Goal: Find contact information: Find contact information

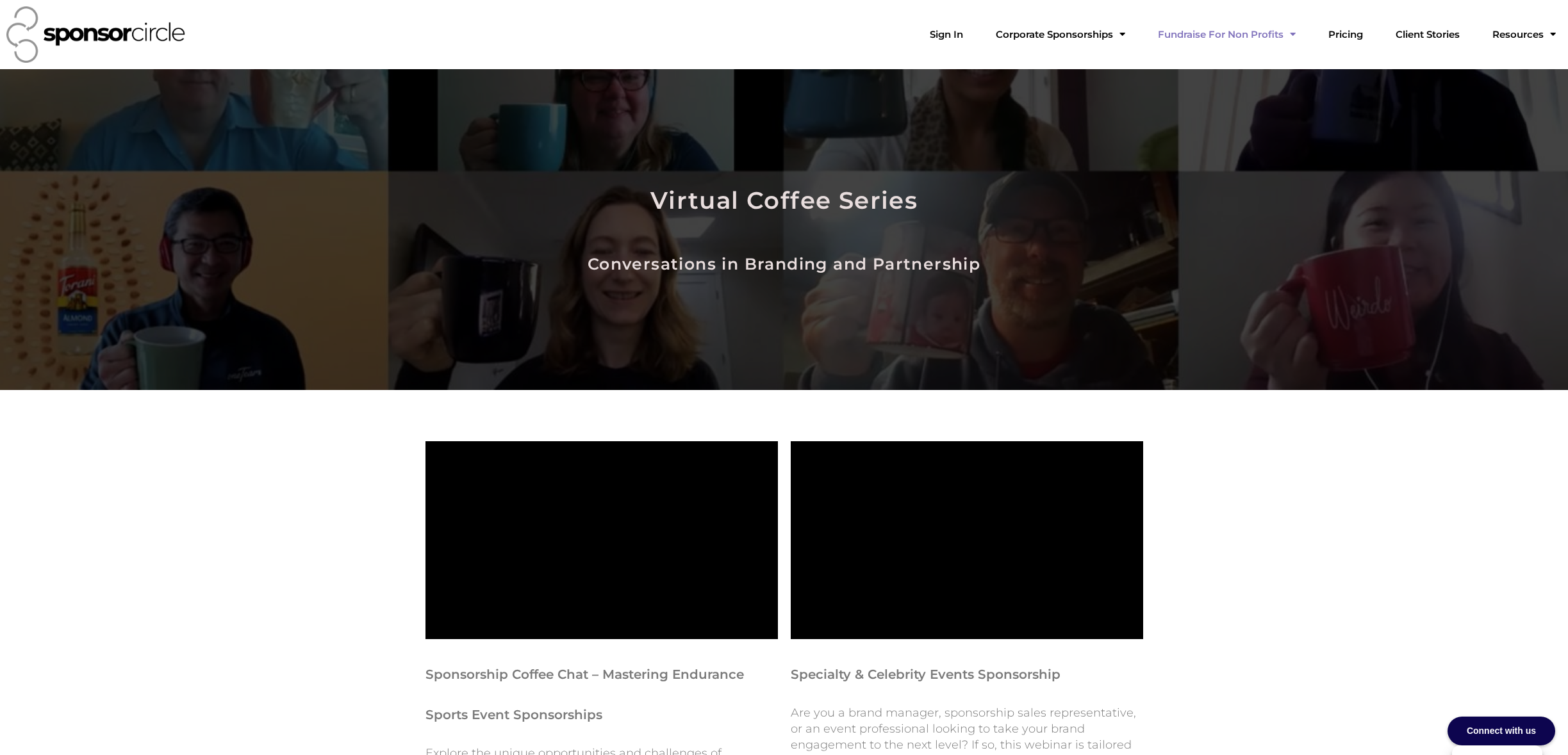
scroll to position [18614, 0]
click at [973, 33] on link "Sign In" at bounding box center [946, 35] width 54 height 26
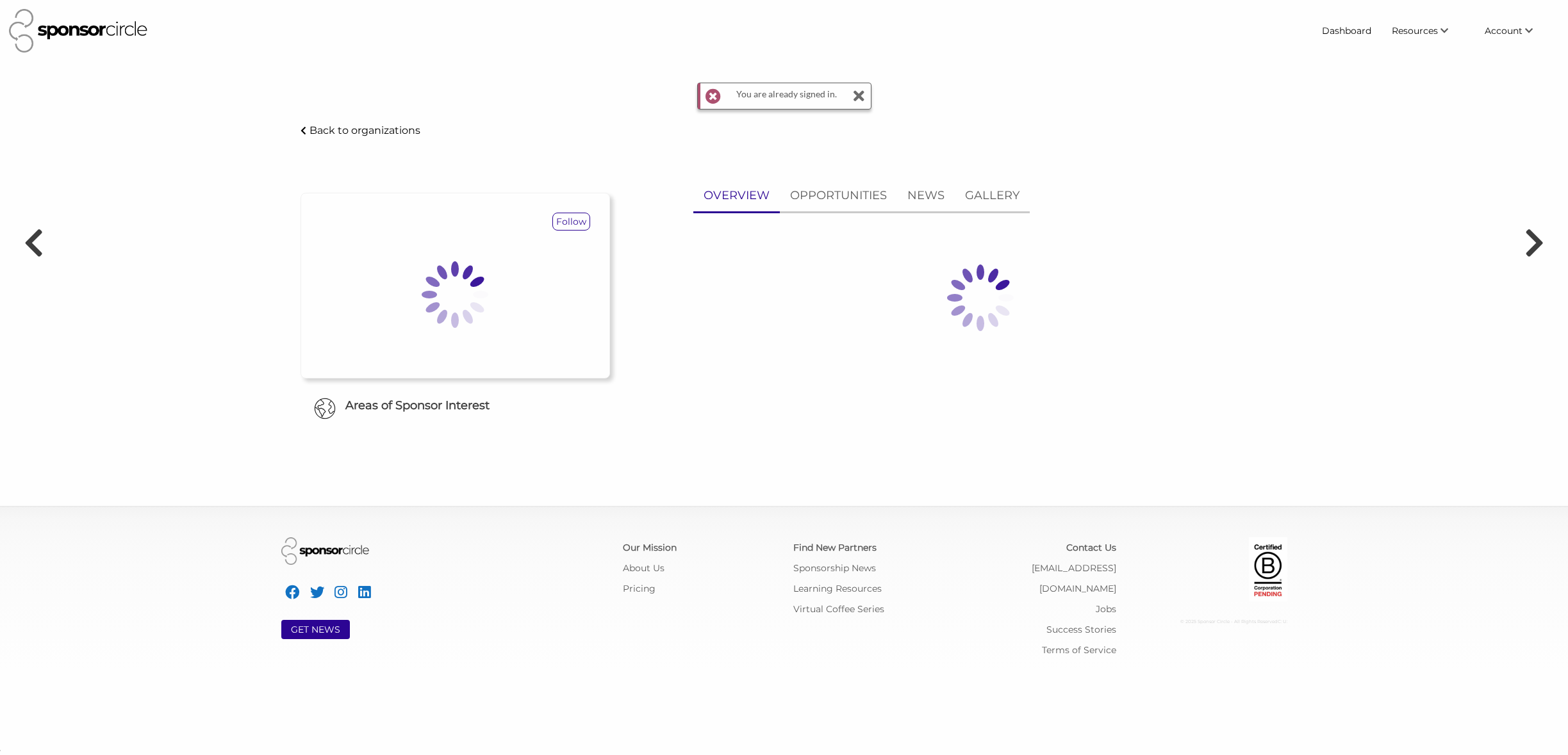
scroll to position [18617, 0]
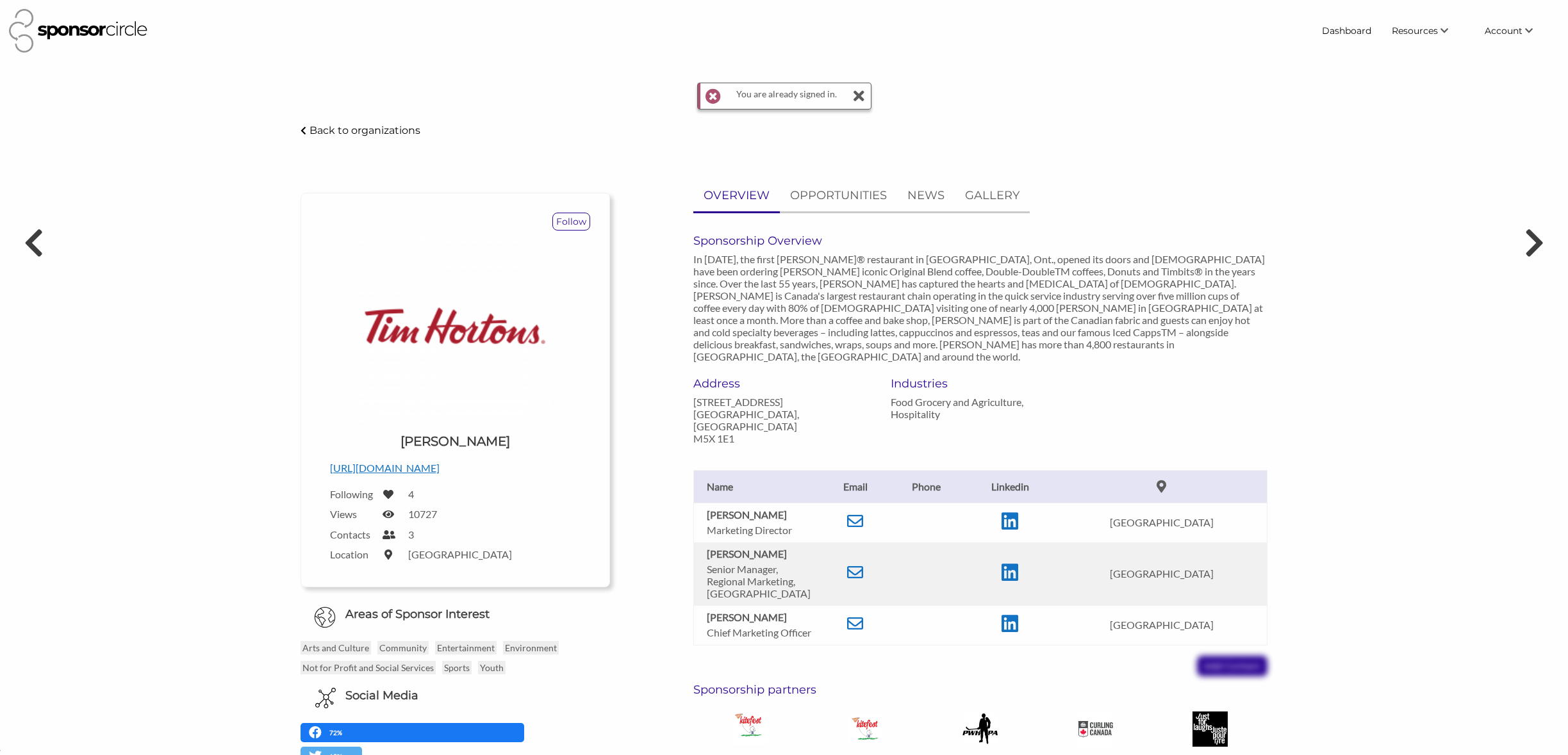
click at [858, 95] on icon at bounding box center [858, 96] width 13 height 26
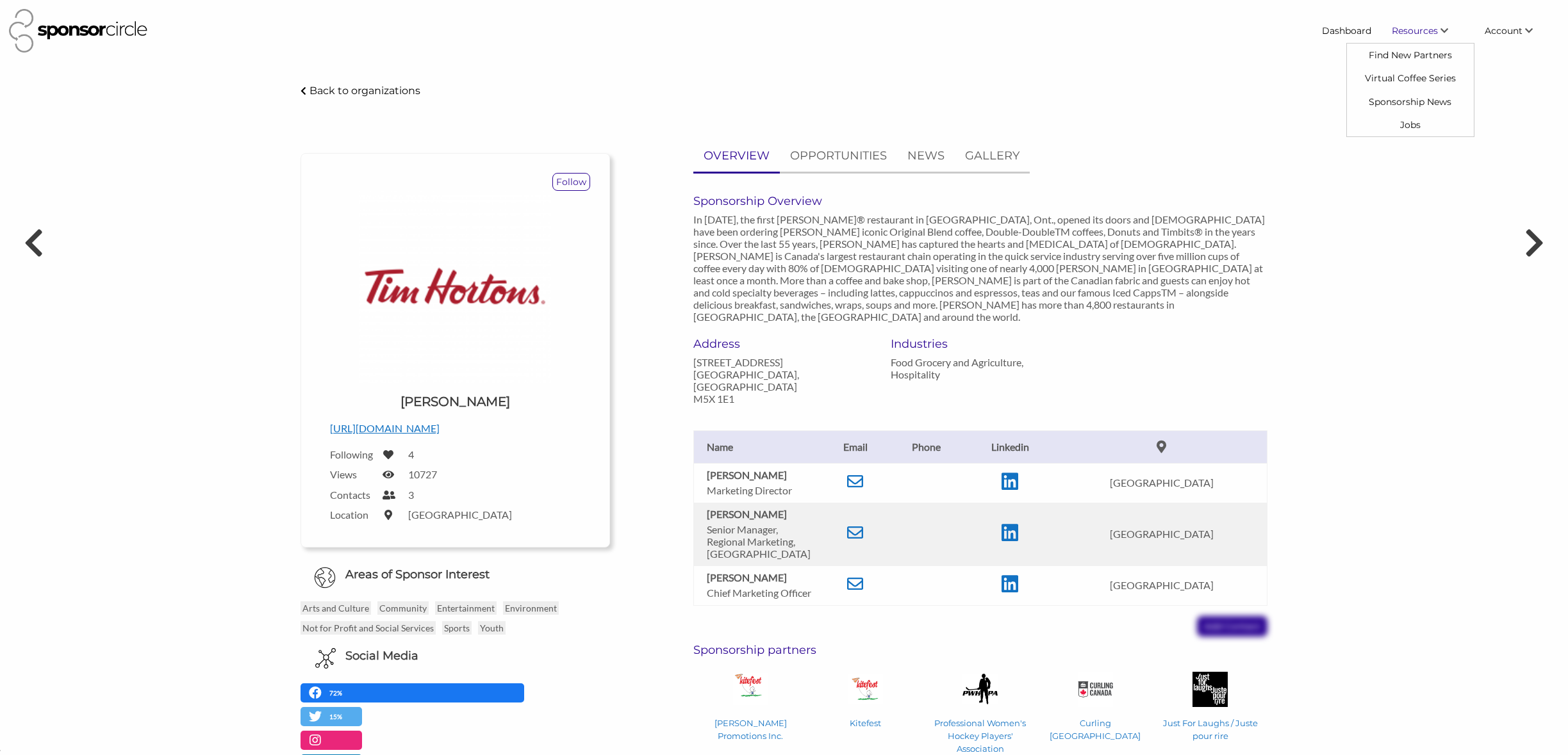
click at [1417, 27] on span "Resources" at bounding box center [1415, 31] width 46 height 12
click at [1401, 55] on link "Find New Partners" at bounding box center [1410, 54] width 127 height 23
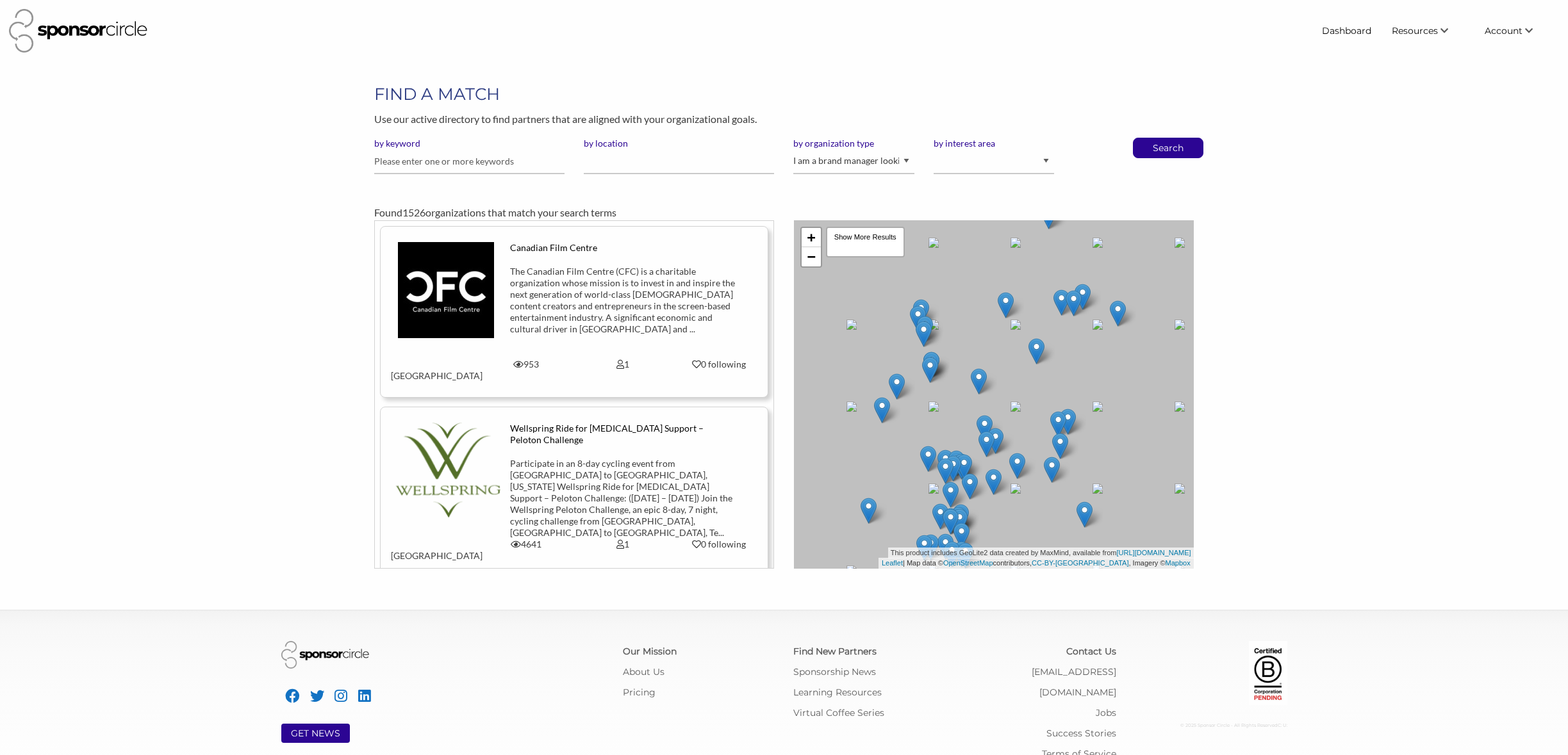
scroll to position [18617, 0]
click at [847, 166] on select "I am an event organizer seeking new partnerships with suppliers, exhibitors or …" at bounding box center [853, 161] width 121 height 25
select select "Property"
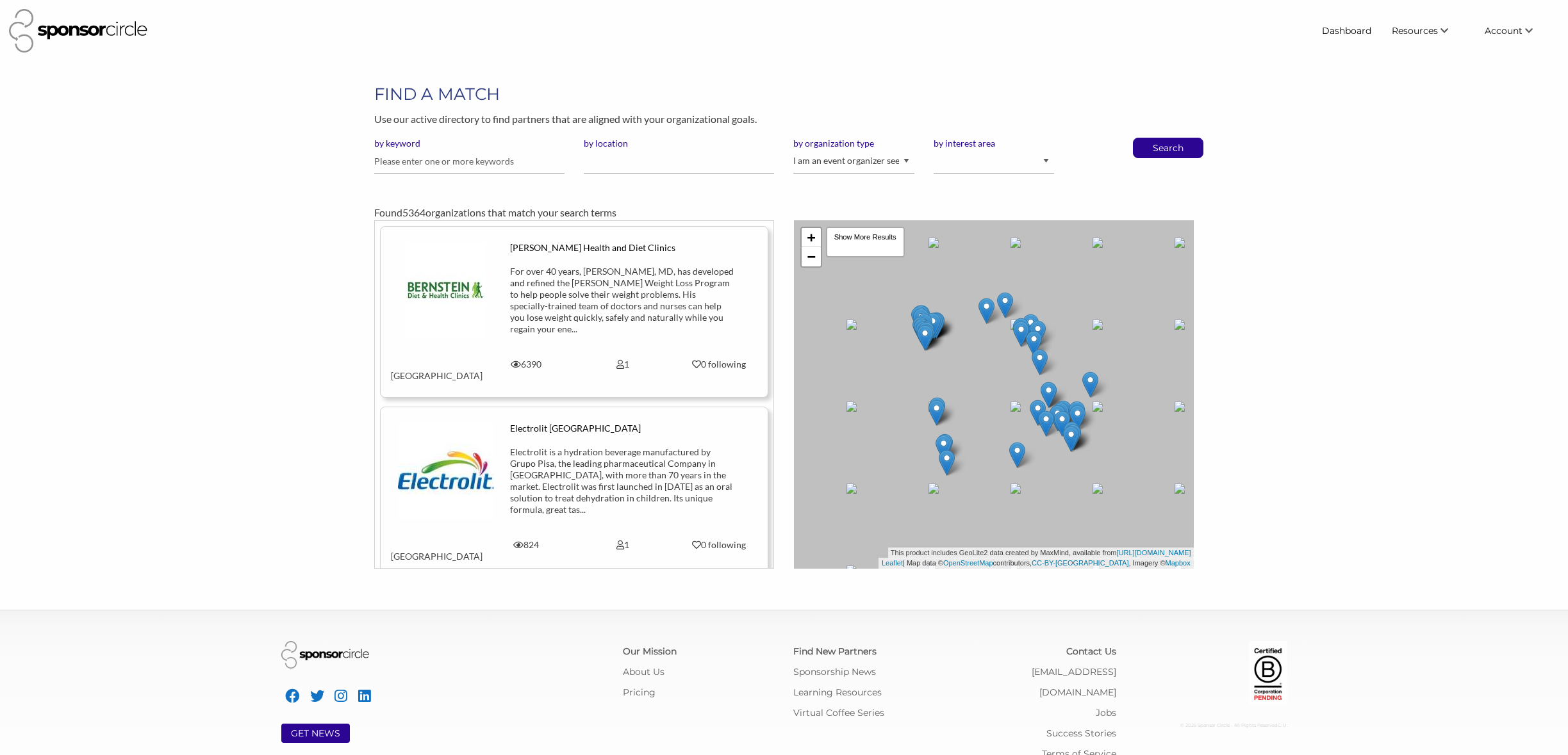
scroll to position [18617, 0]
click at [1424, 32] on span "Resources" at bounding box center [1415, 31] width 46 height 12
click at [1348, 31] on link "Dashboard" at bounding box center [1347, 31] width 70 height 23
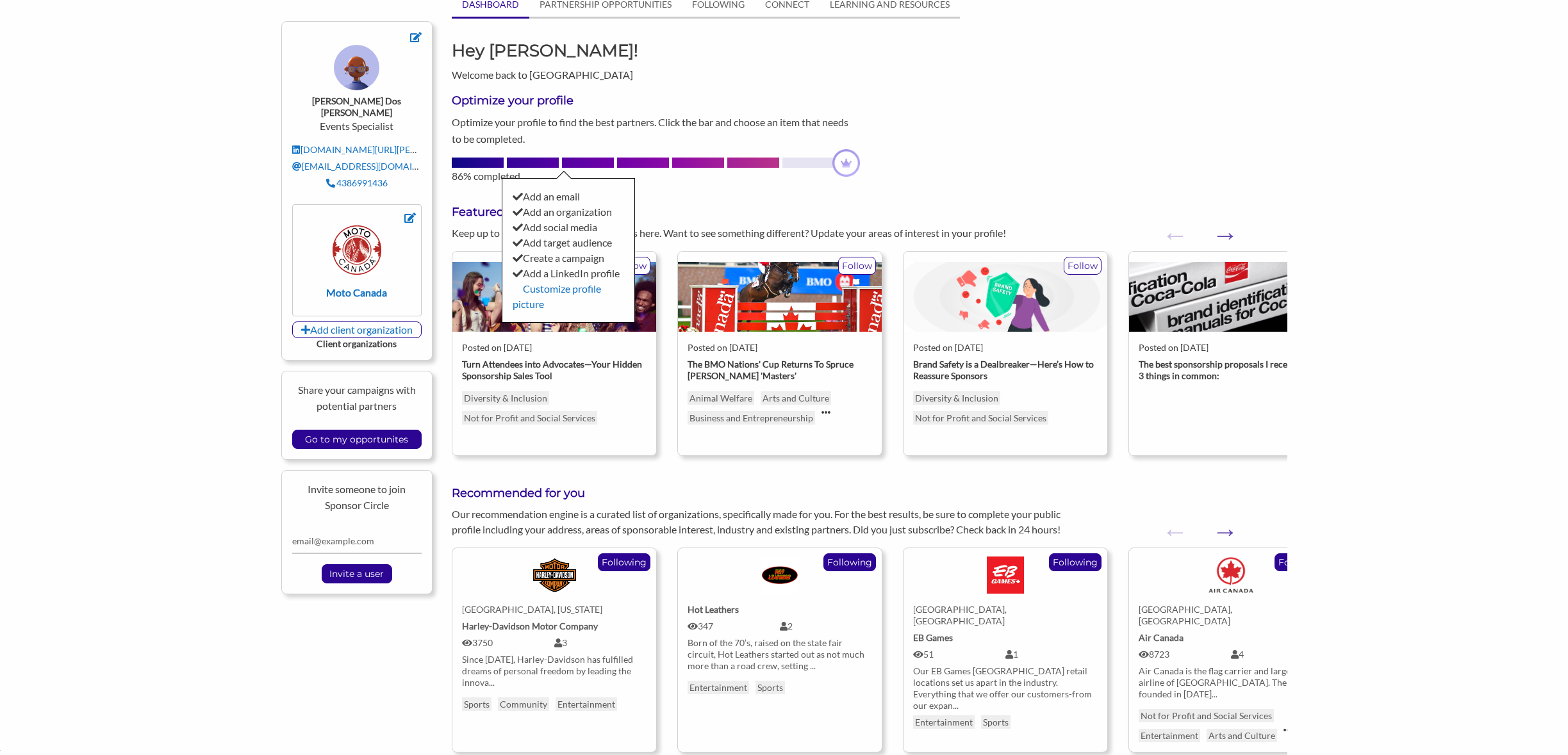
scroll to position [89, 0]
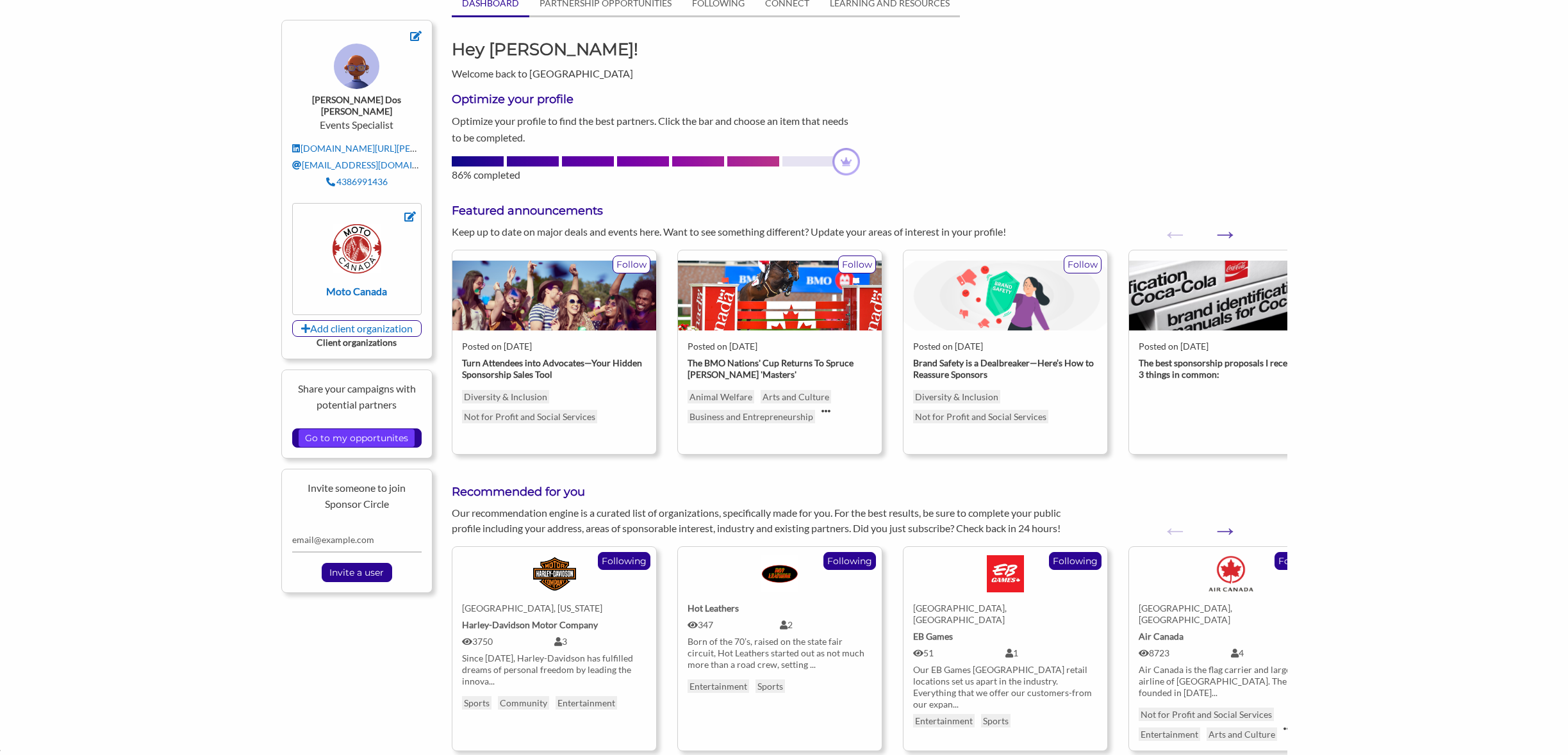
click at [371, 436] on div "Share your campaigns with potential partners Go to my opportunites" at bounding box center [357, 414] width 151 height 89
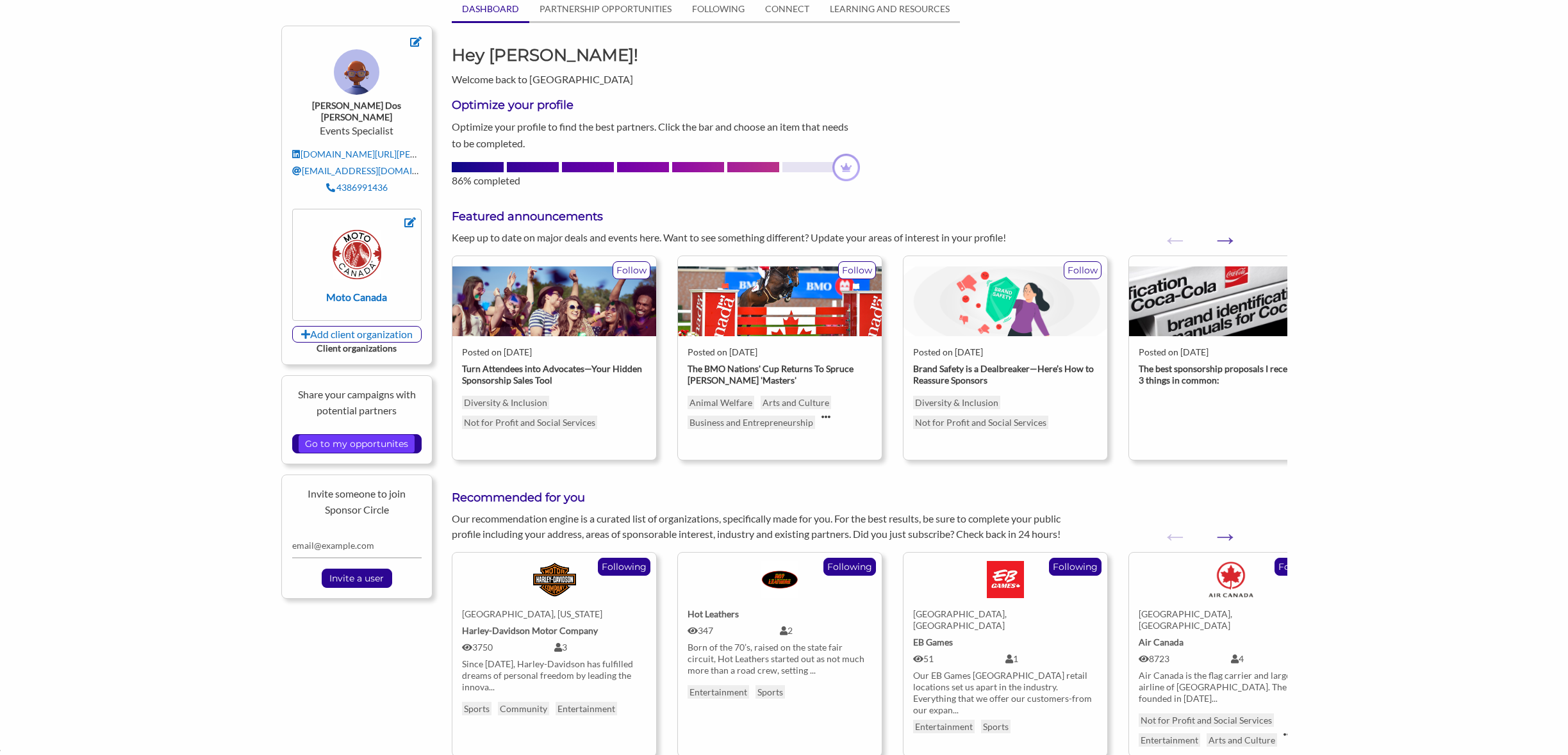
scroll to position [85, 0]
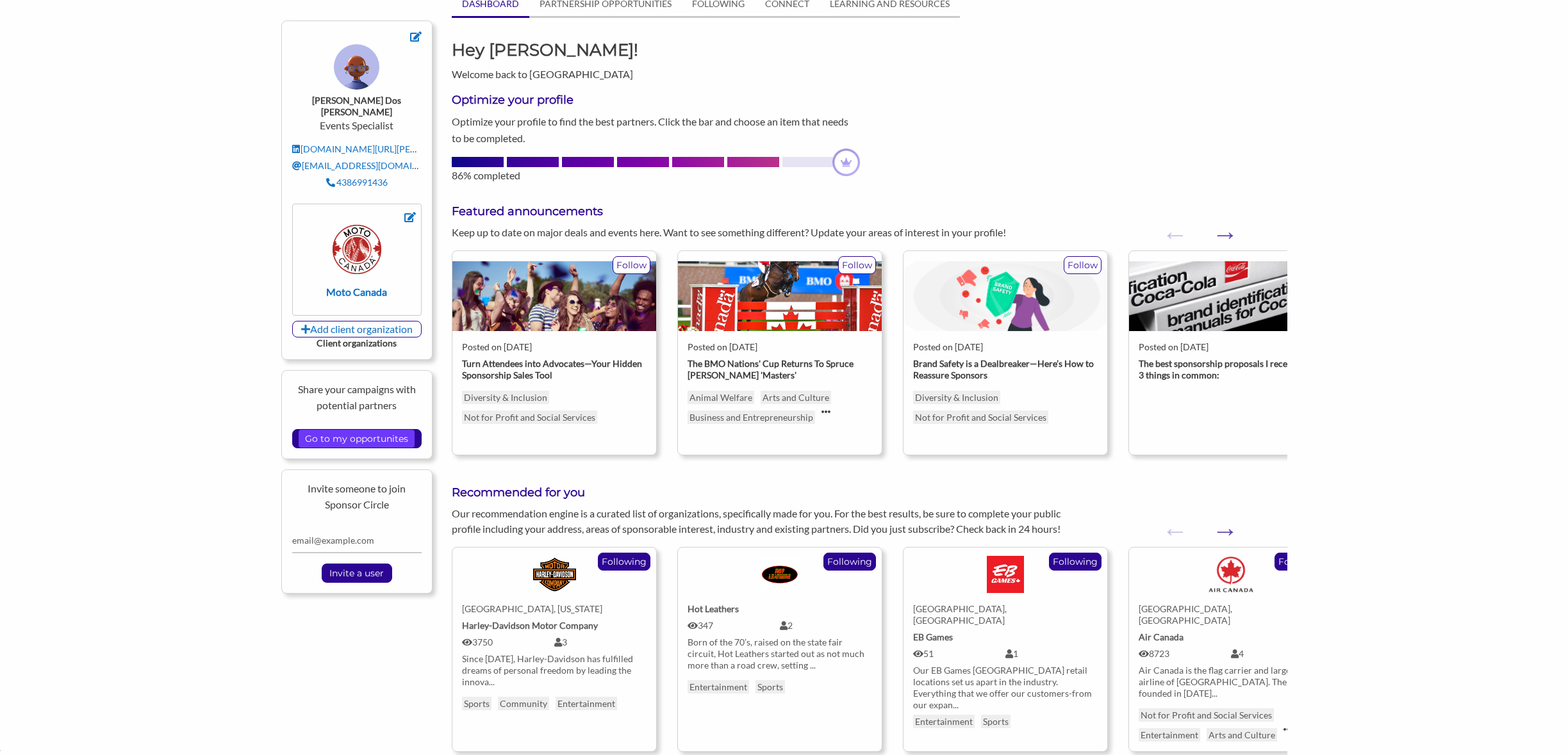
click at [372, 434] on div "Share your campaigns with potential partners Go to my opportunites" at bounding box center [357, 414] width 151 height 89
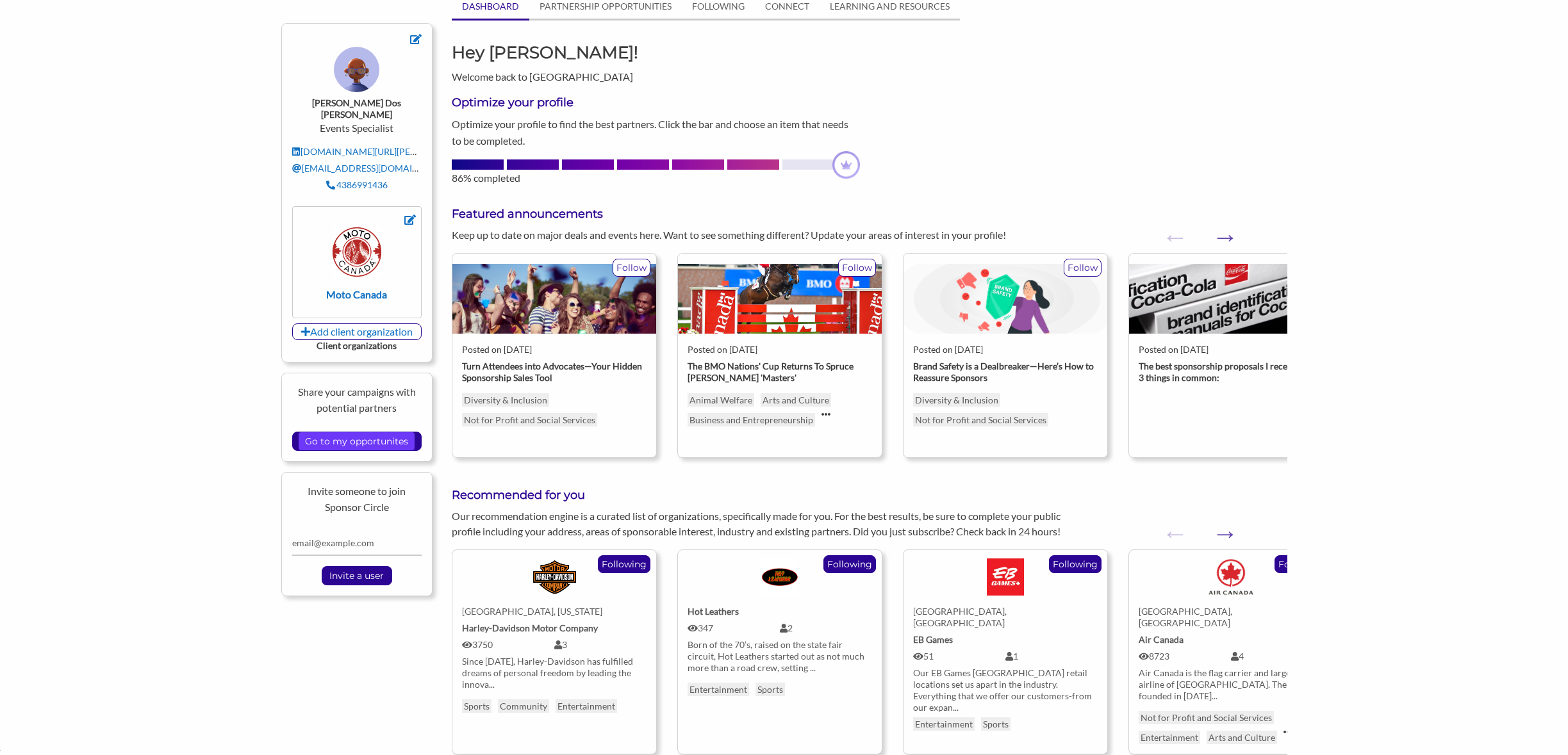
scroll to position [86, 0]
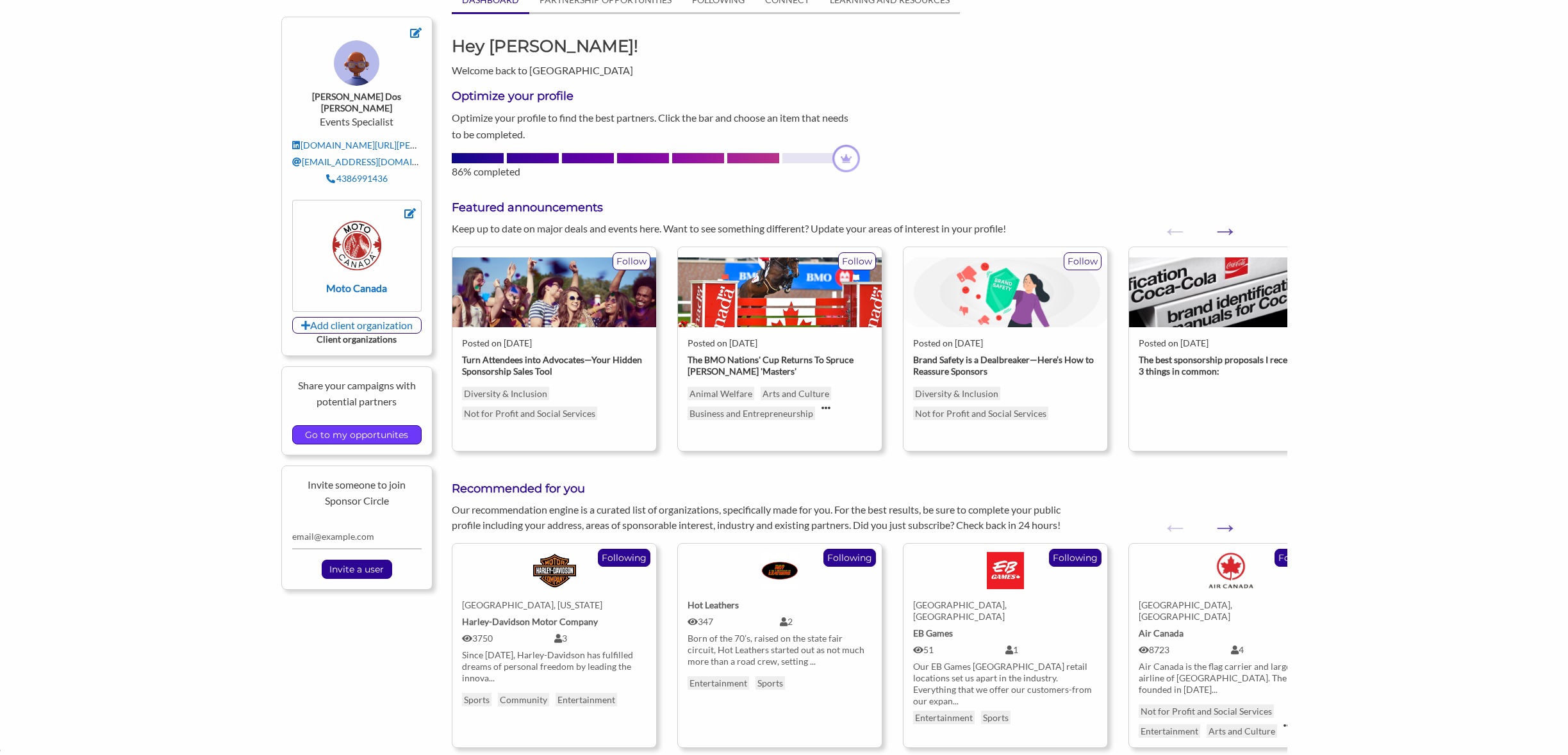
click at [367, 430] on input "Go to my opportunites" at bounding box center [356, 434] width 116 height 18
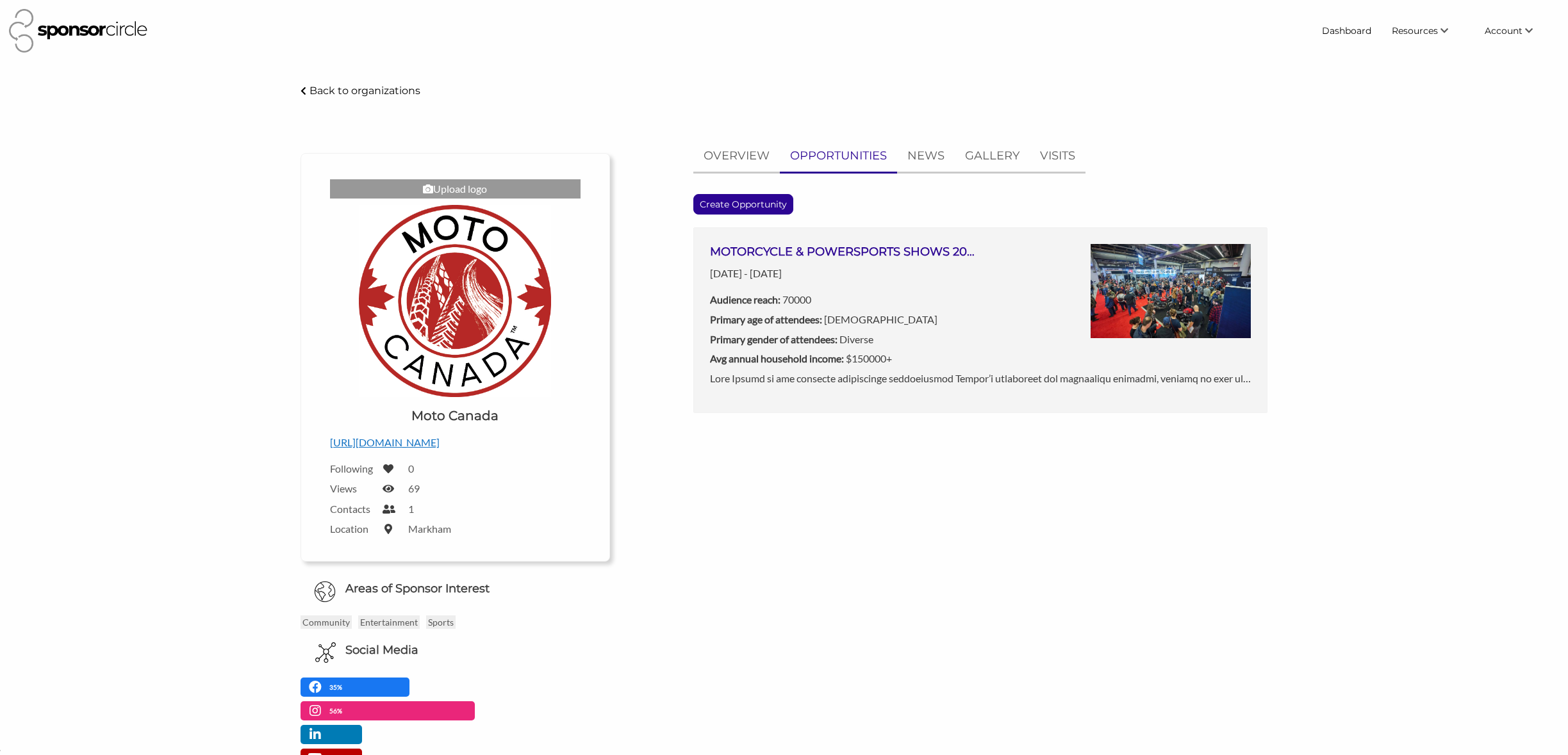
scroll to position [18617, 0]
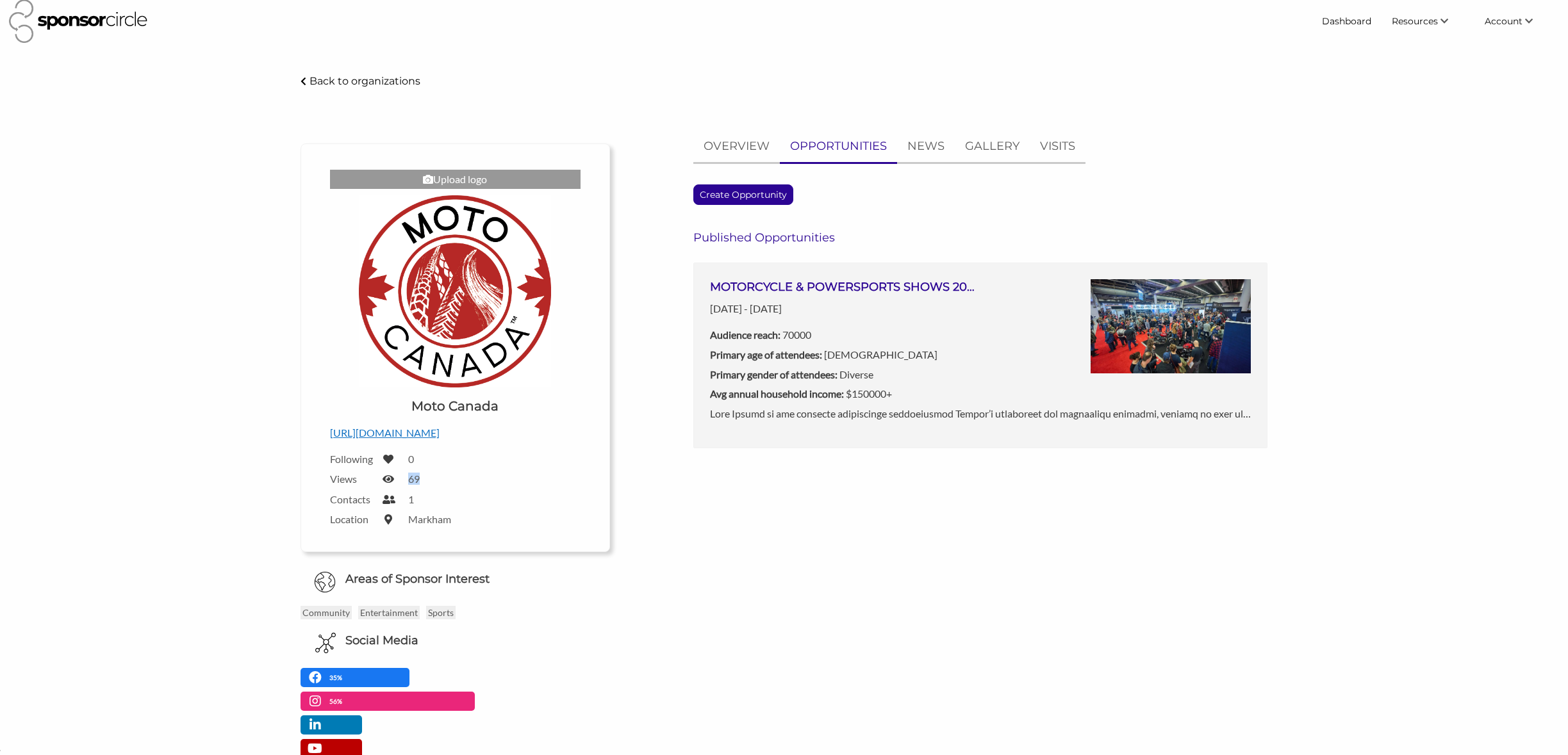
type textarea "69"
click at [391, 489] on div "Upload logo Upload a logo for your organization Choose Moto [GEOGRAPHIC_DATA] […" at bounding box center [455, 348] width 270 height 369
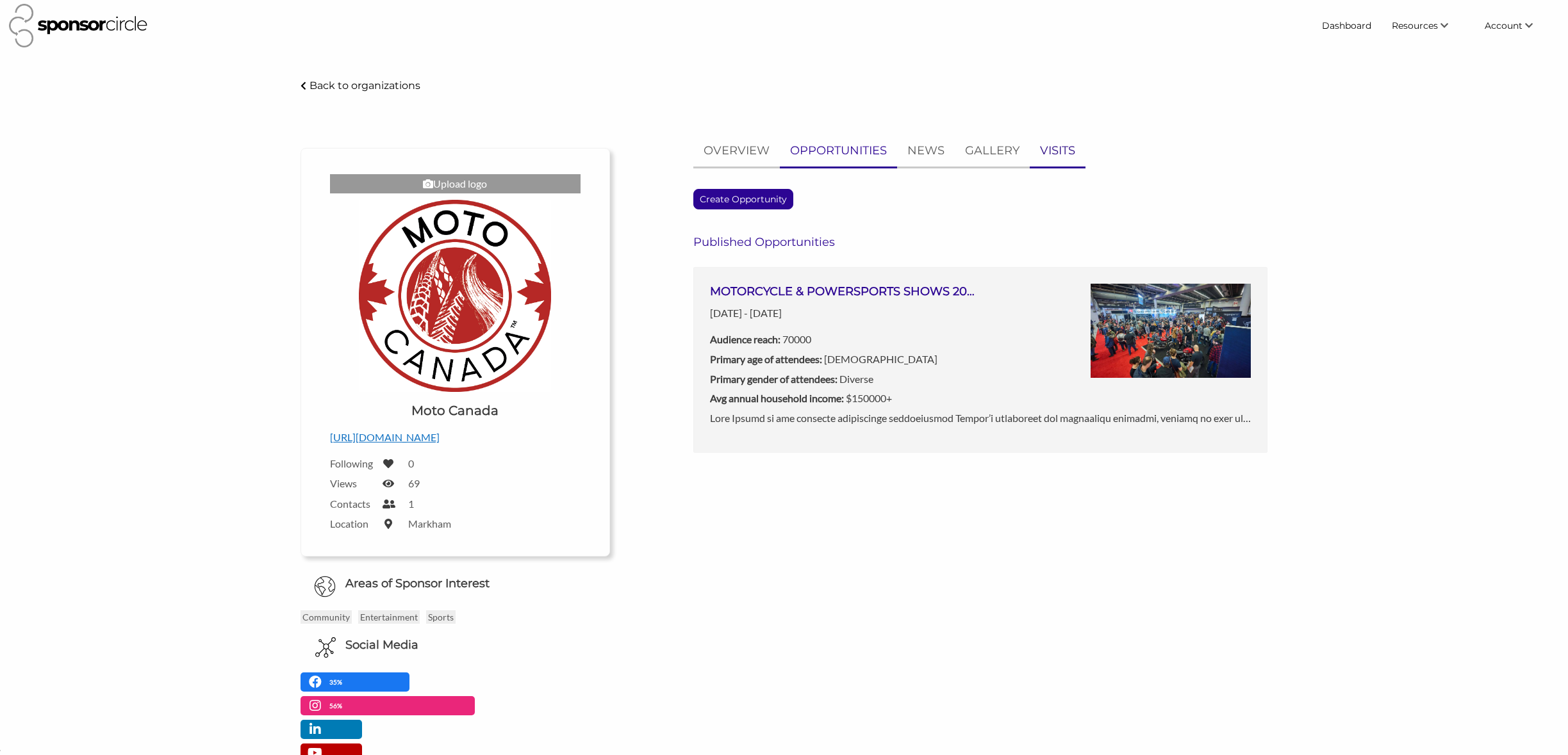
click at [1048, 149] on p "VISITS" at bounding box center [1057, 150] width 35 height 19
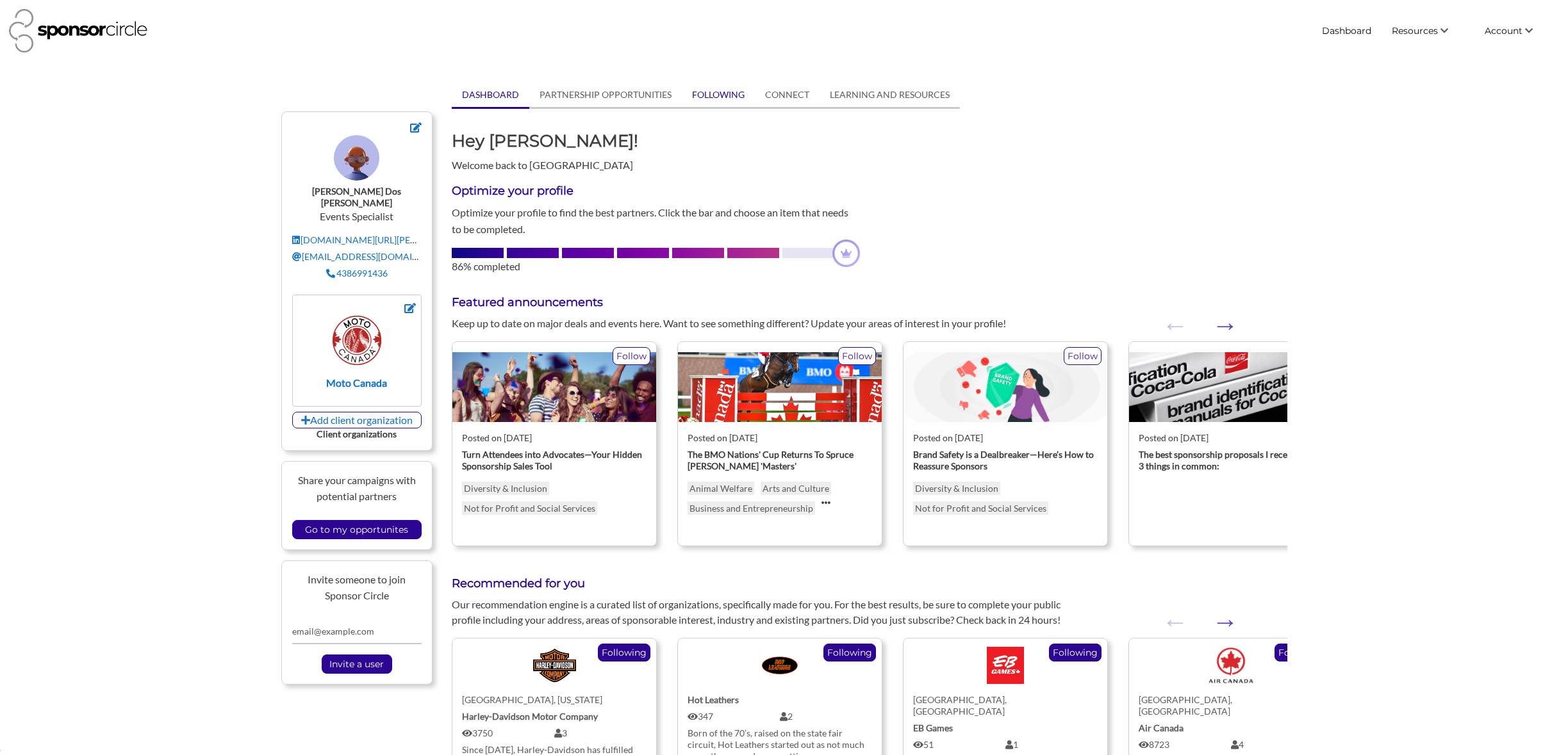
click at [732, 94] on link "FOLLOWING" at bounding box center [718, 94] width 73 height 25
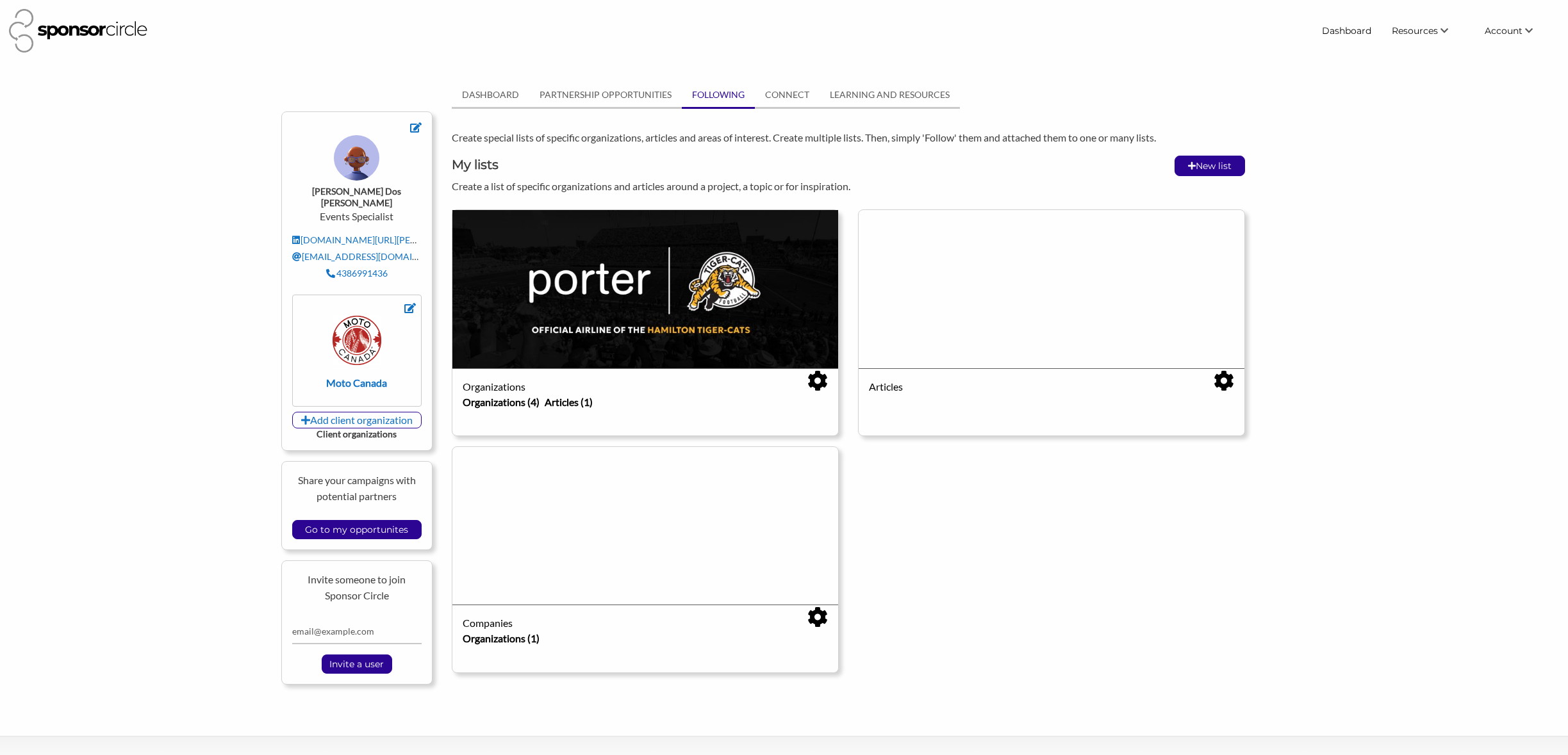
click at [668, 286] on img at bounding box center [645, 288] width 385 height 157
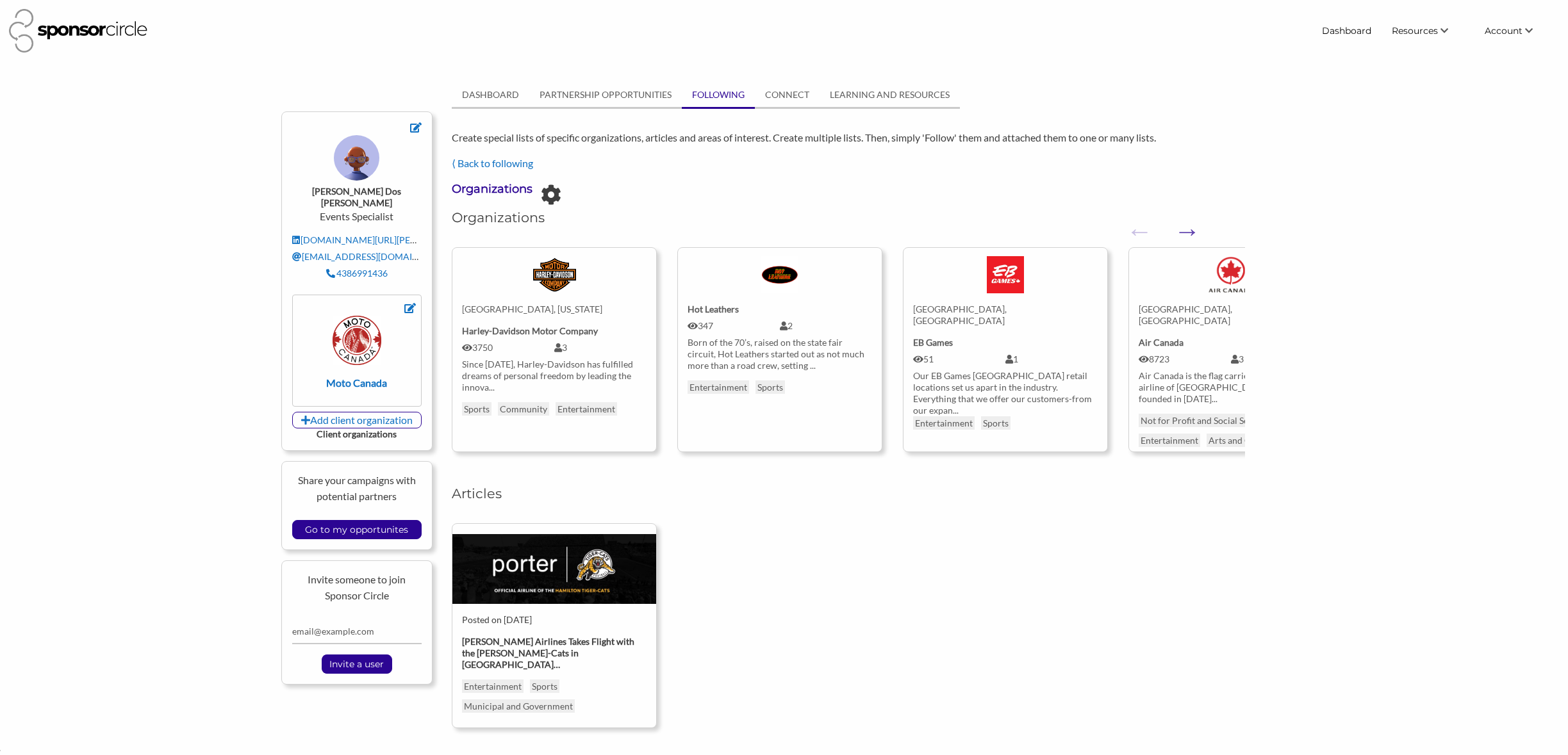
click at [522, 577] on img at bounding box center [555, 569] width 204 height 70
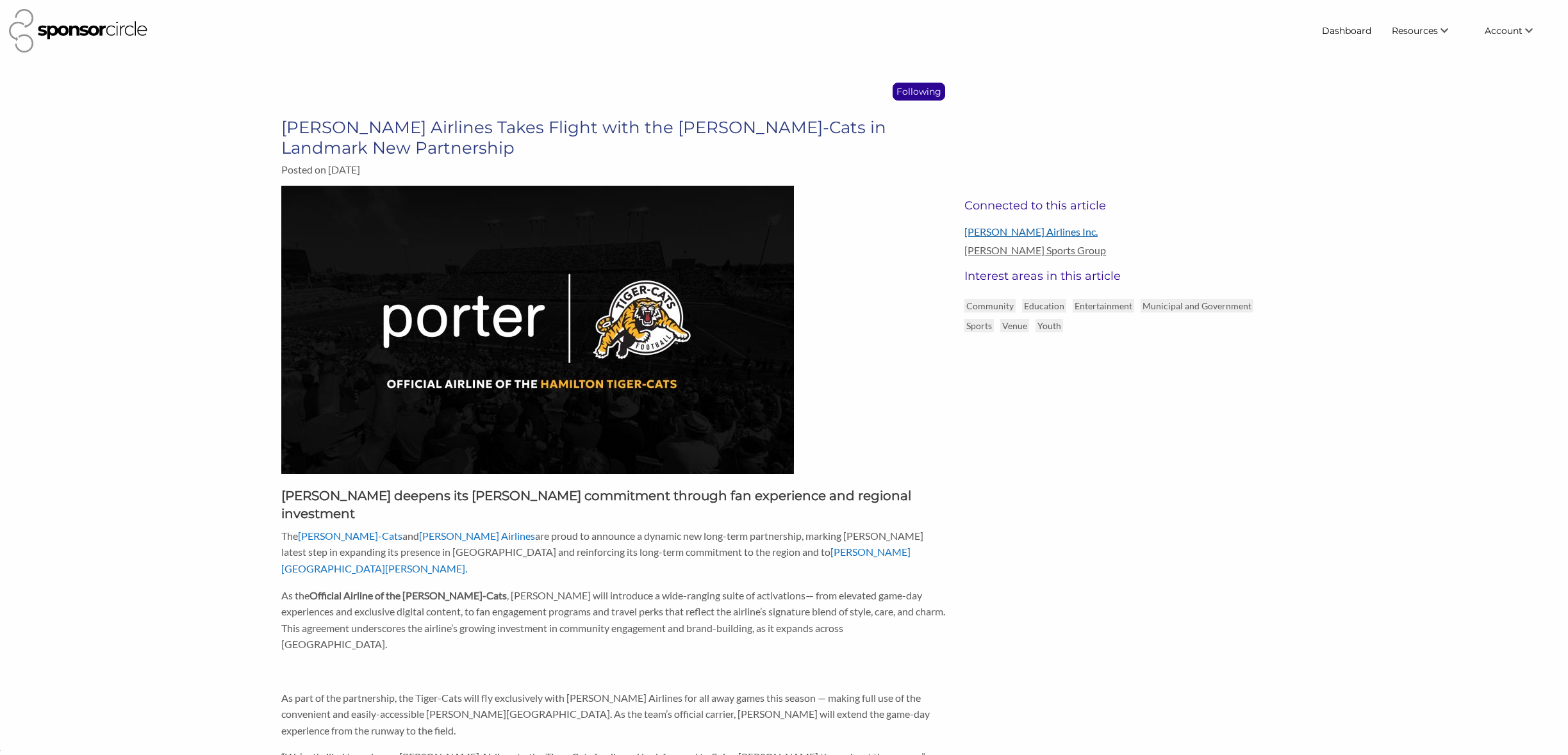
click at [1017, 230] on link "[PERSON_NAME] Airlines Inc." at bounding box center [1126, 231] width 322 height 12
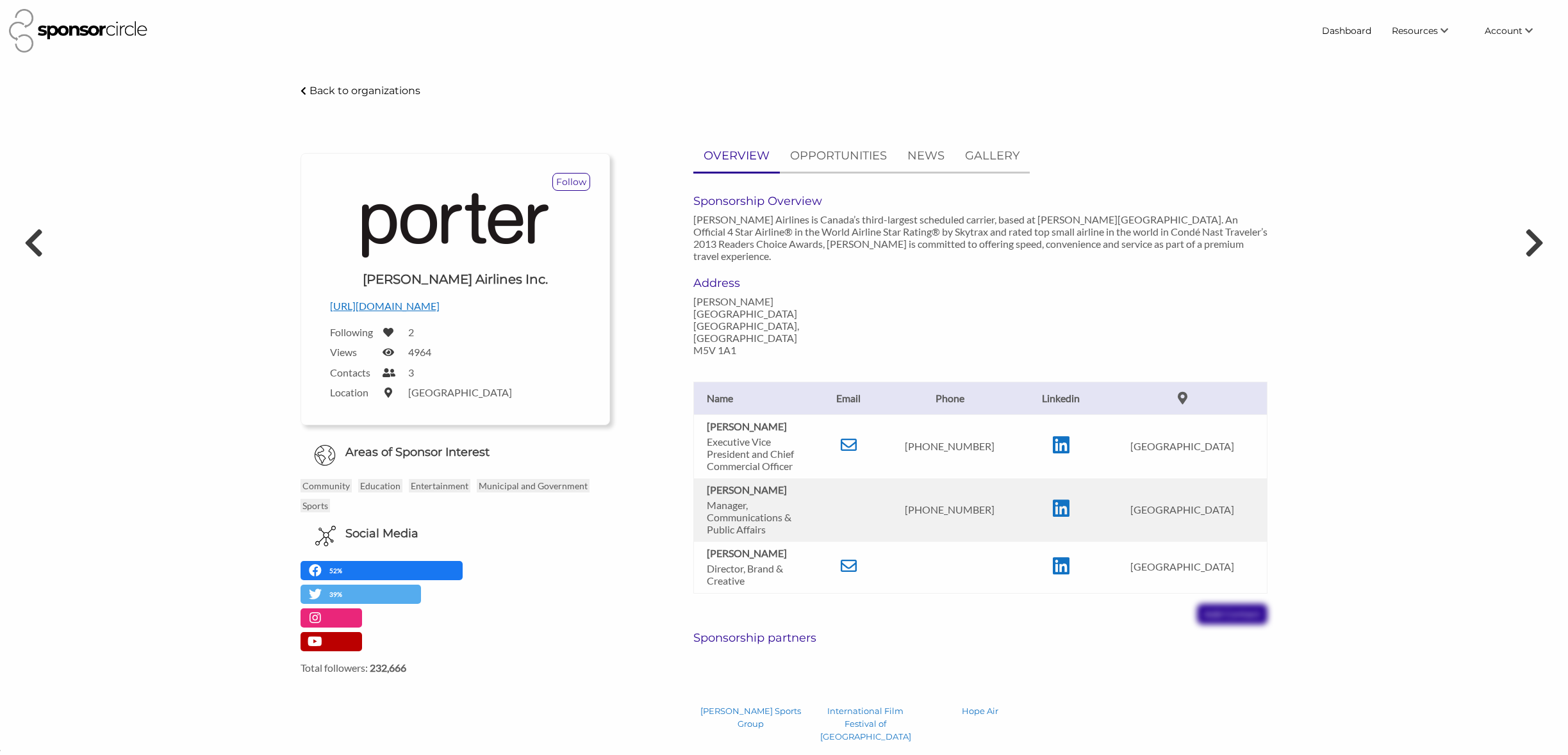
scroll to position [18617, 0]
click at [853, 437] on icon at bounding box center [848, 445] width 16 height 16
